Goal: Task Accomplishment & Management: Complete application form

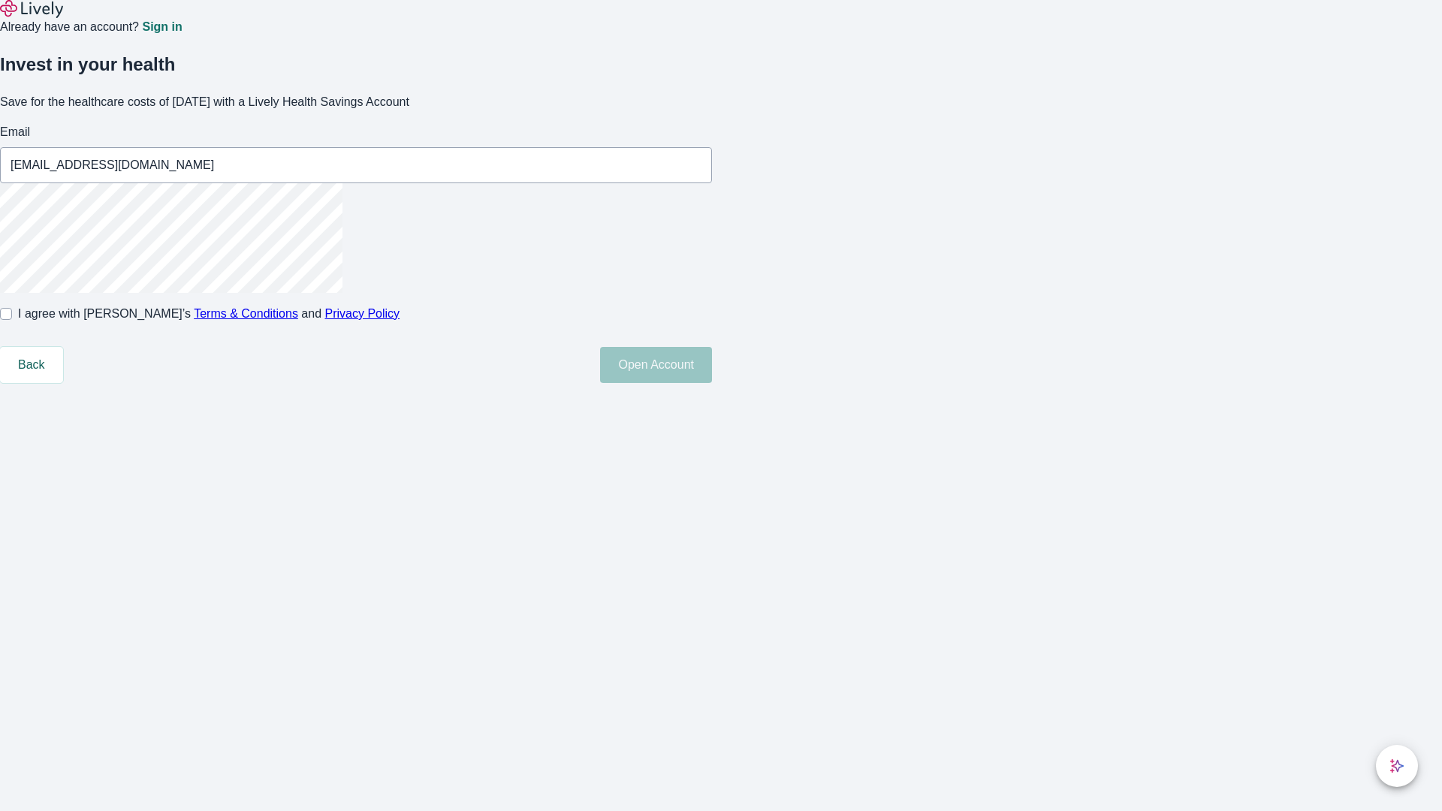
click at [12, 320] on input "I agree with Lively’s Terms & Conditions and Privacy Policy" at bounding box center [6, 314] width 12 height 12
checkbox input "true"
click at [712, 383] on button "Open Account" at bounding box center [656, 365] width 112 height 36
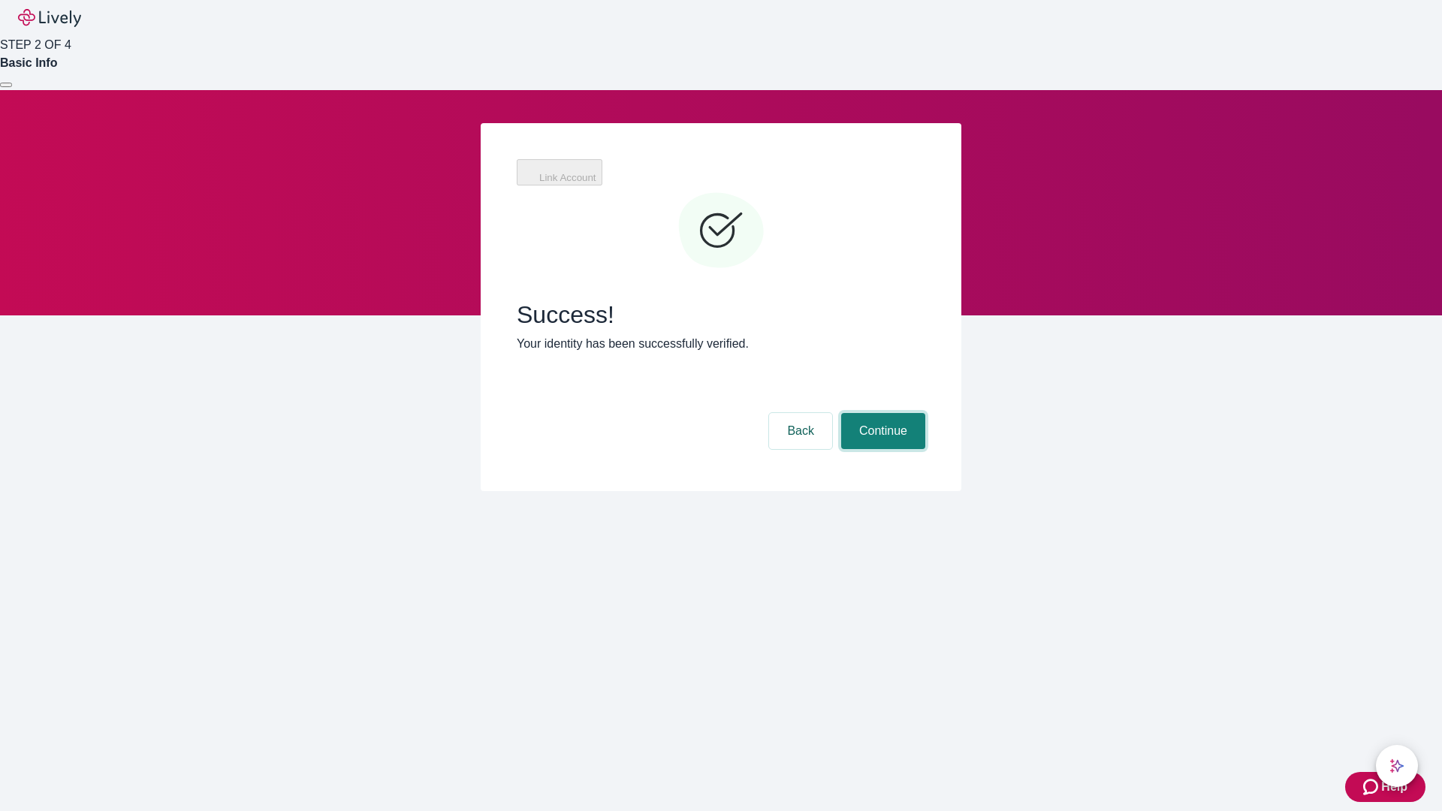
click at [881, 413] on button "Continue" at bounding box center [883, 431] width 84 height 36
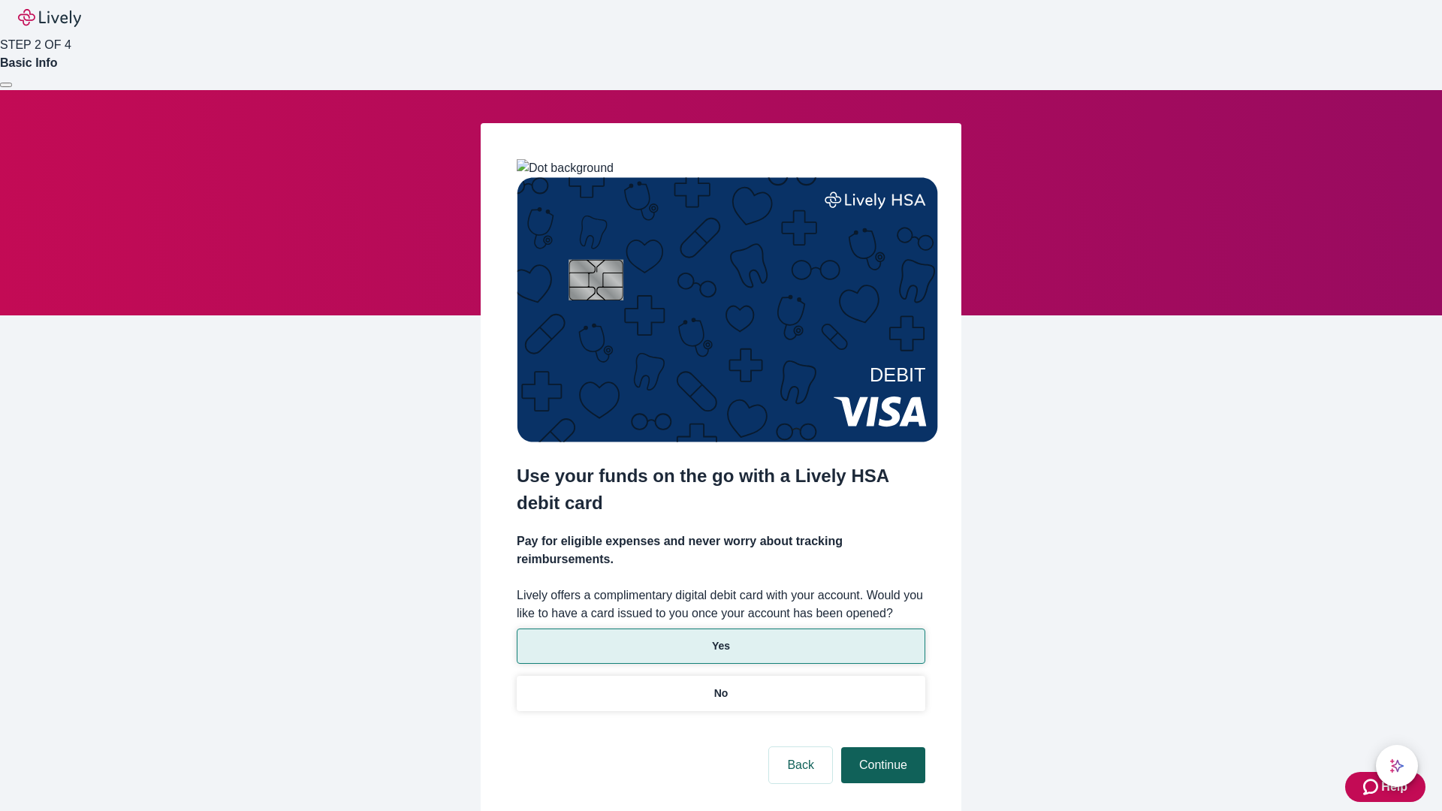
click at [720, 639] on p "Yes" at bounding box center [721, 647] width 18 height 16
click at [881, 747] on button "Continue" at bounding box center [883, 765] width 84 height 36
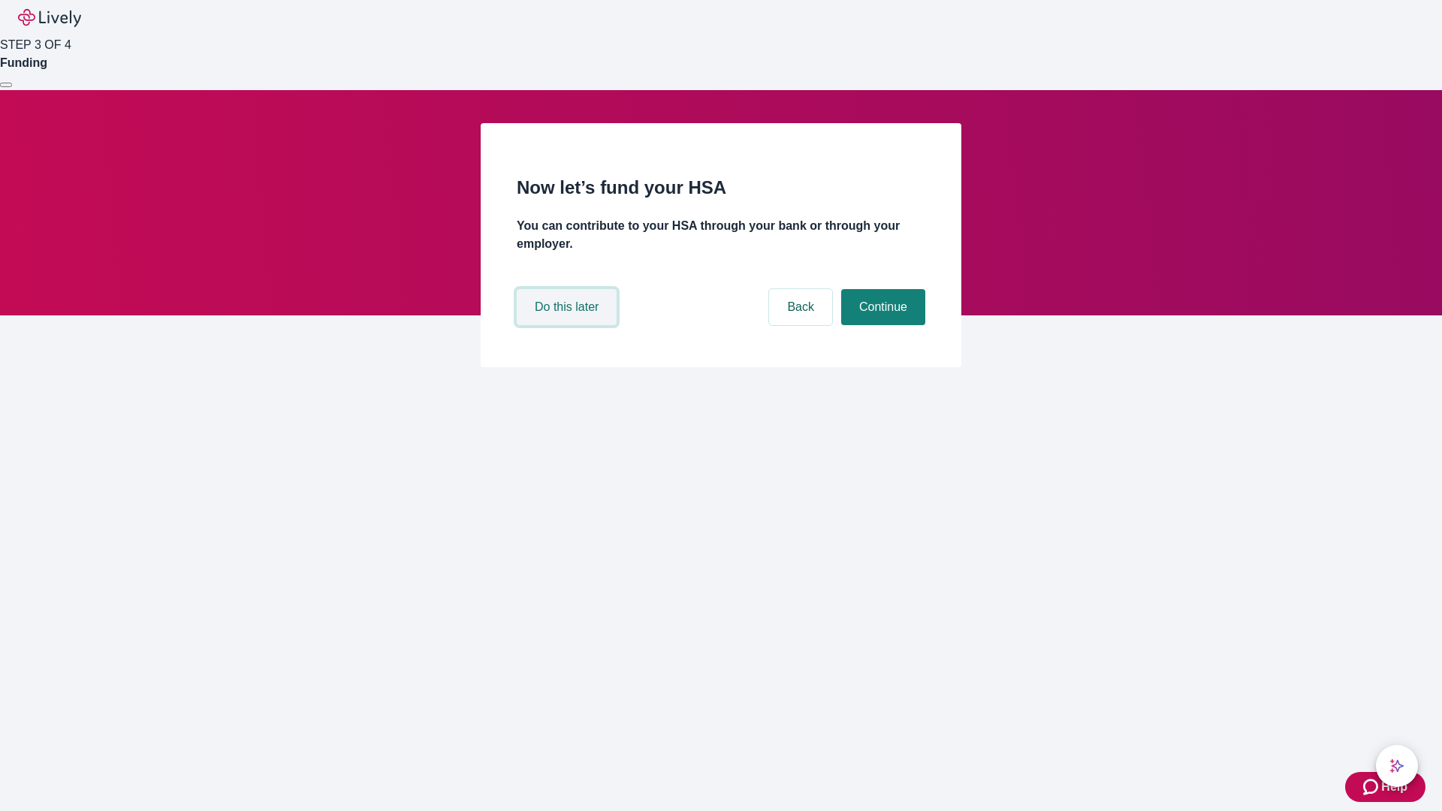
click at [569, 325] on button "Do this later" at bounding box center [567, 307] width 100 height 36
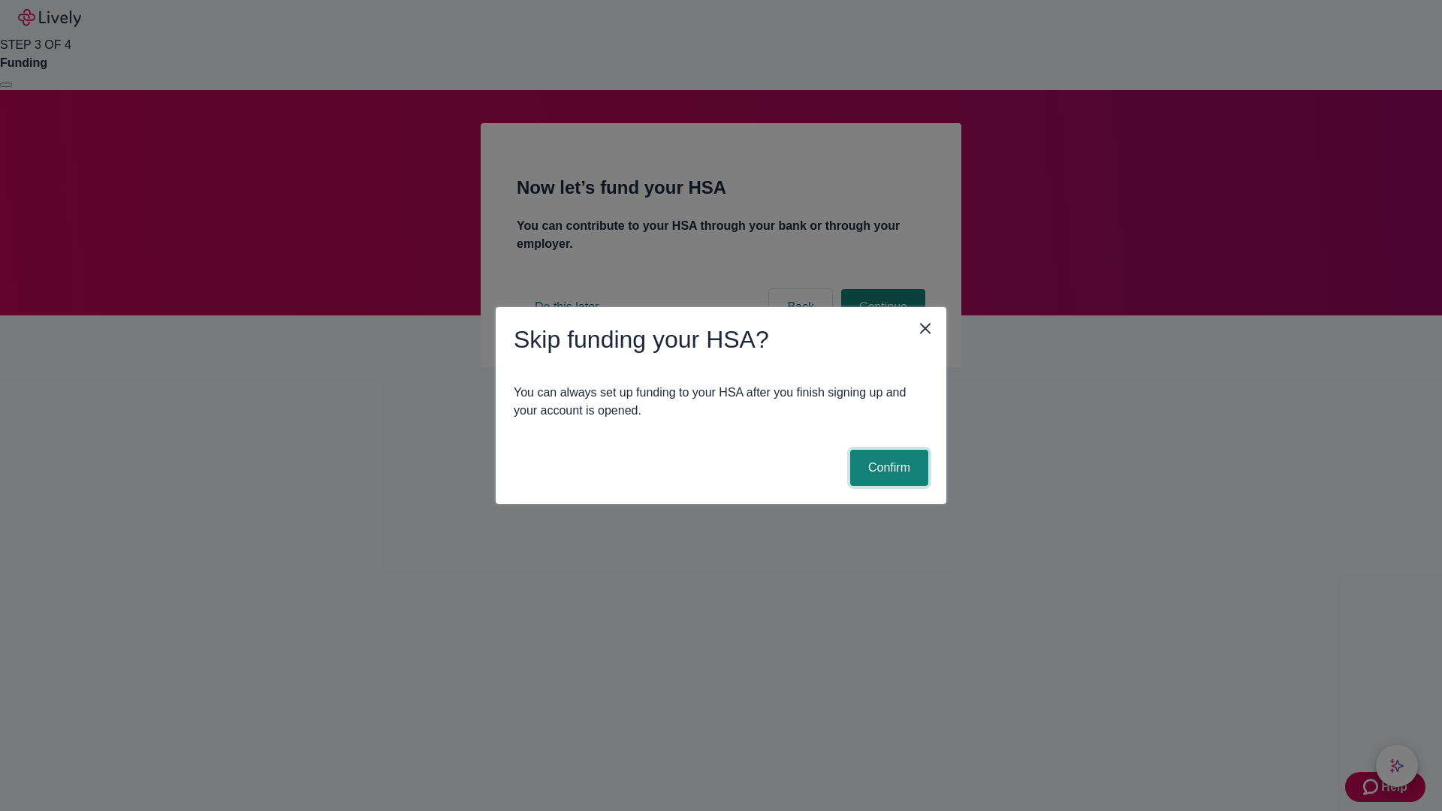
click at [887, 468] on button "Confirm" at bounding box center [889, 468] width 78 height 36
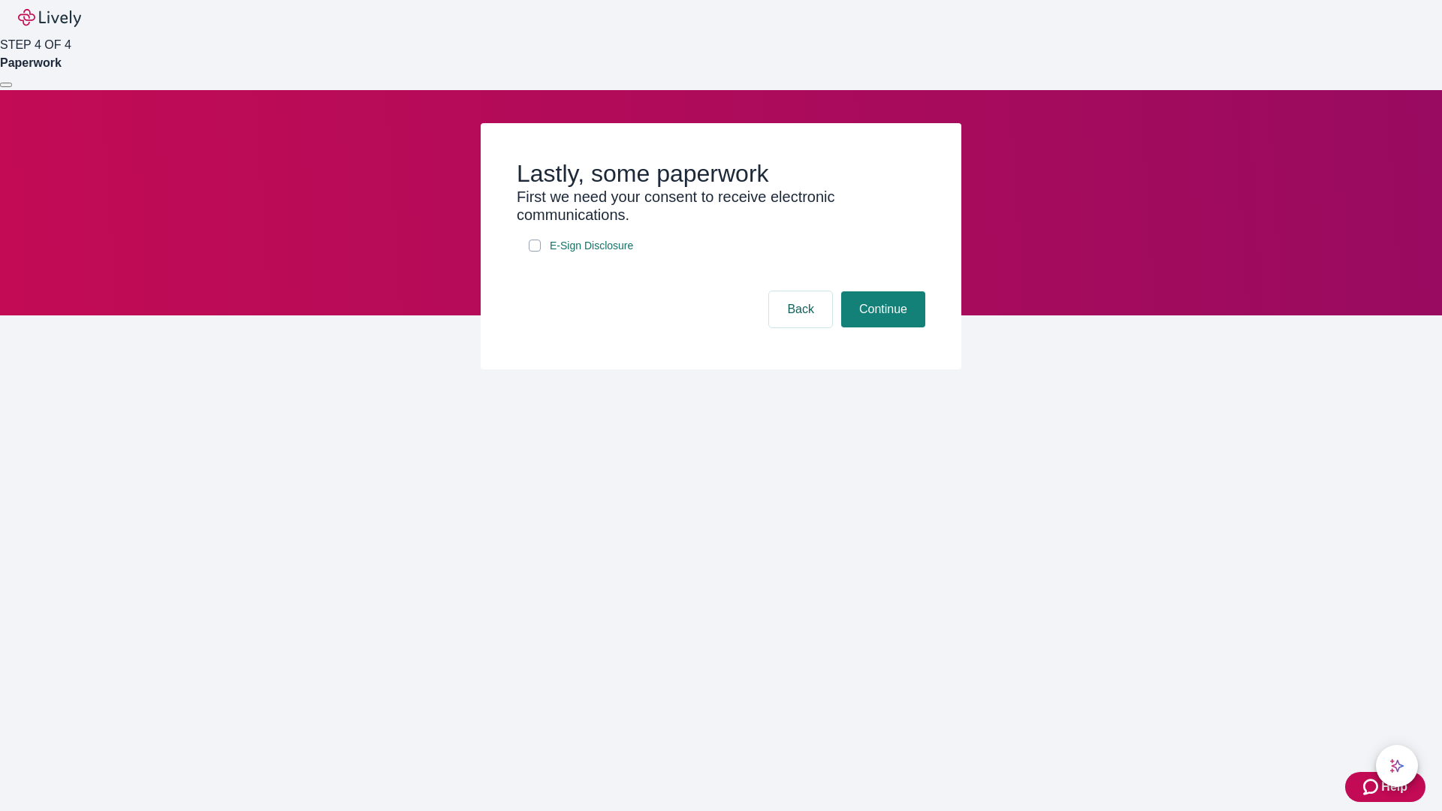
click at [535, 252] on input "E-Sign Disclosure" at bounding box center [535, 246] width 12 height 12
checkbox input "true"
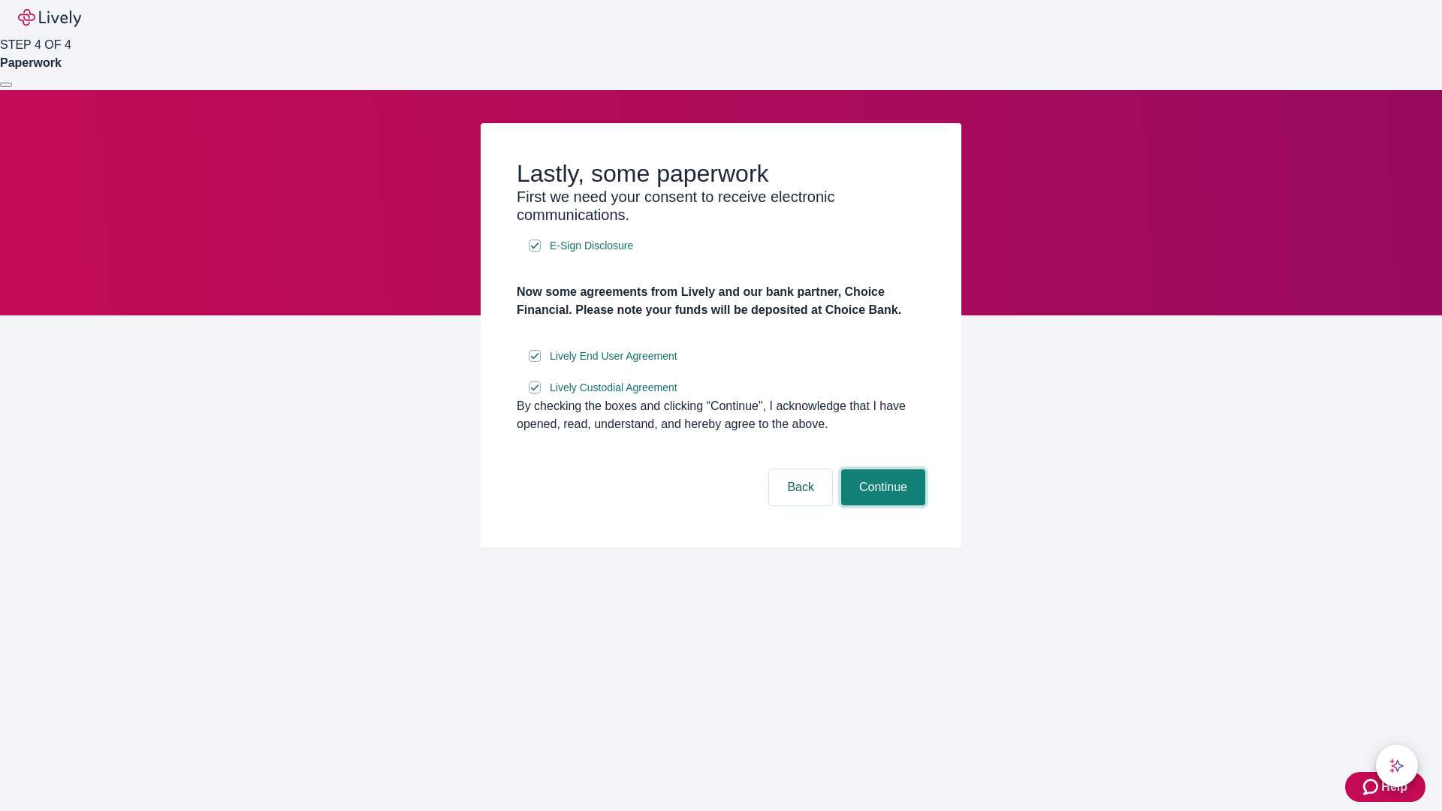
click at [881, 506] on button "Continue" at bounding box center [883, 487] width 84 height 36
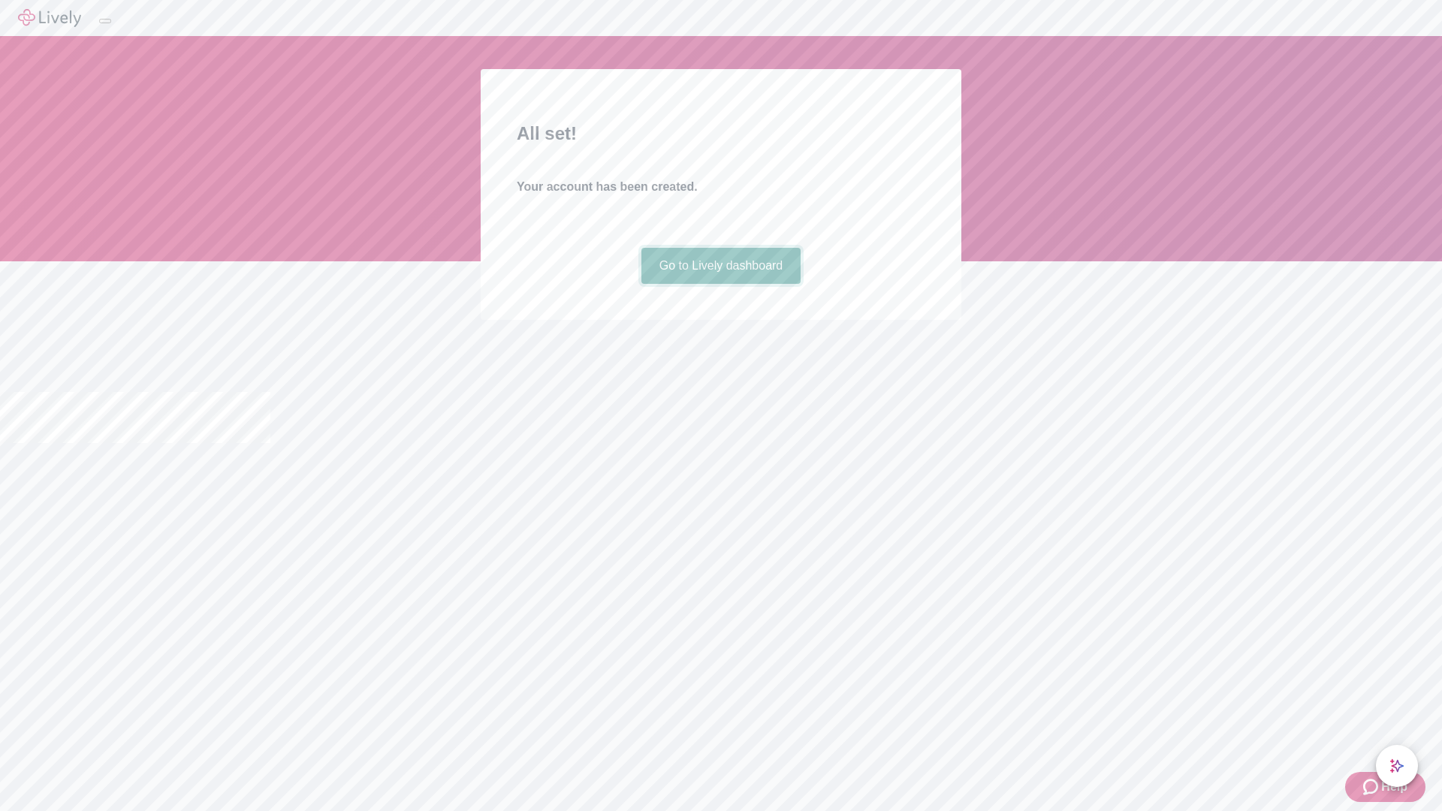
click at [720, 284] on link "Go to Lively dashboard" at bounding box center [722, 266] width 160 height 36
